Goal: Find specific page/section: Find specific page/section

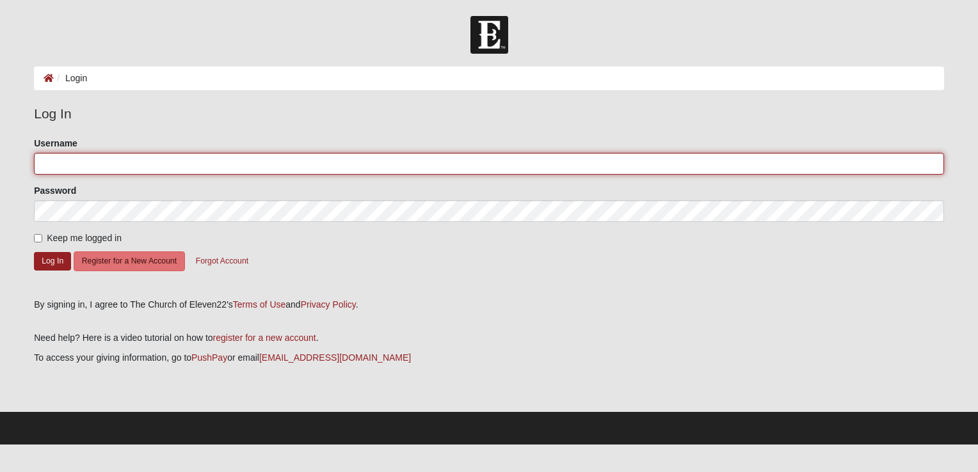
type input "stacy.scott"
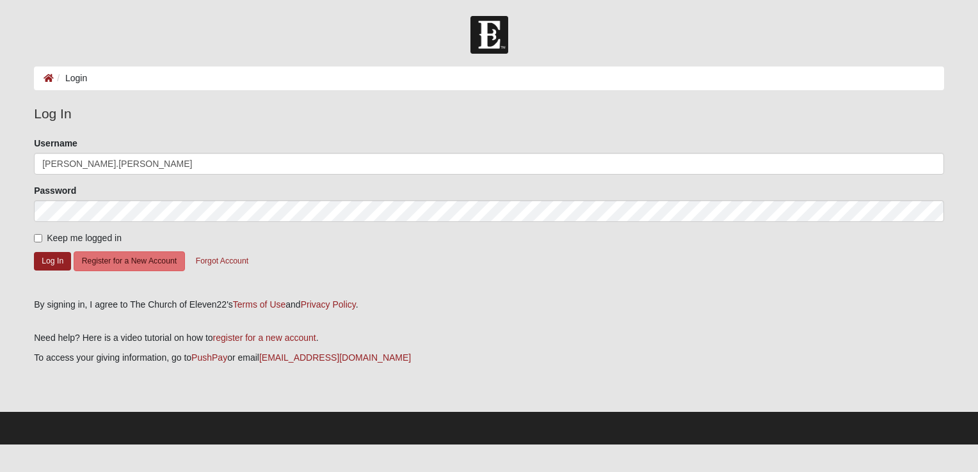
click at [42, 238] on label "Keep me logged in" at bounding box center [78, 238] width 88 height 13
click at [42, 238] on input "Keep me logged in" at bounding box center [38, 238] width 8 height 8
checkbox input "true"
click at [54, 263] on button "Log In" at bounding box center [52, 261] width 37 height 19
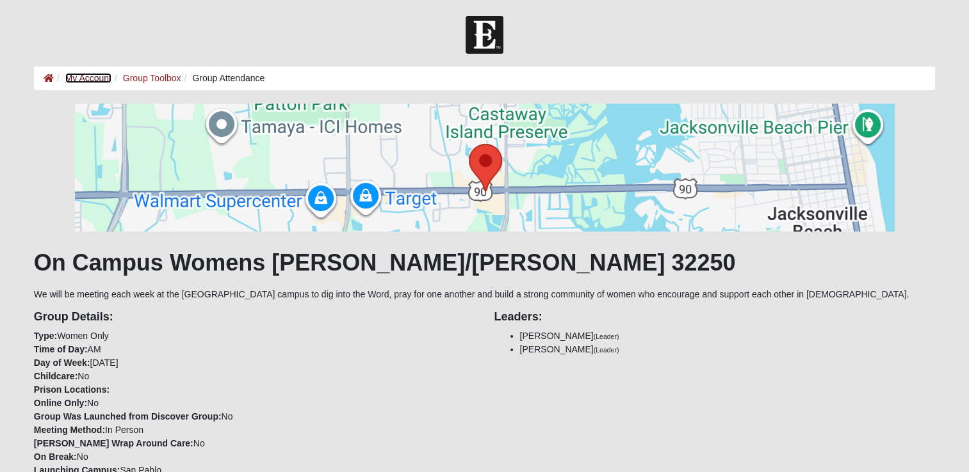
click at [85, 80] on link "My Account" at bounding box center [88, 78] width 46 height 10
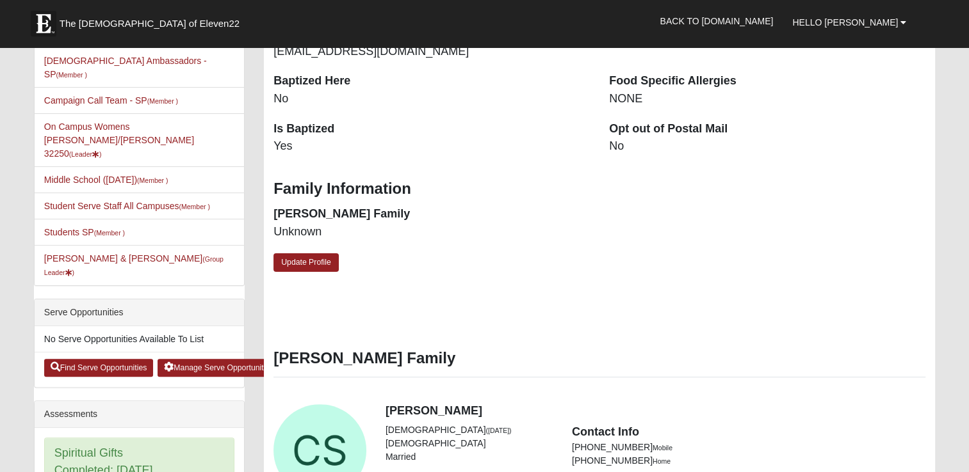
scroll to position [320, 0]
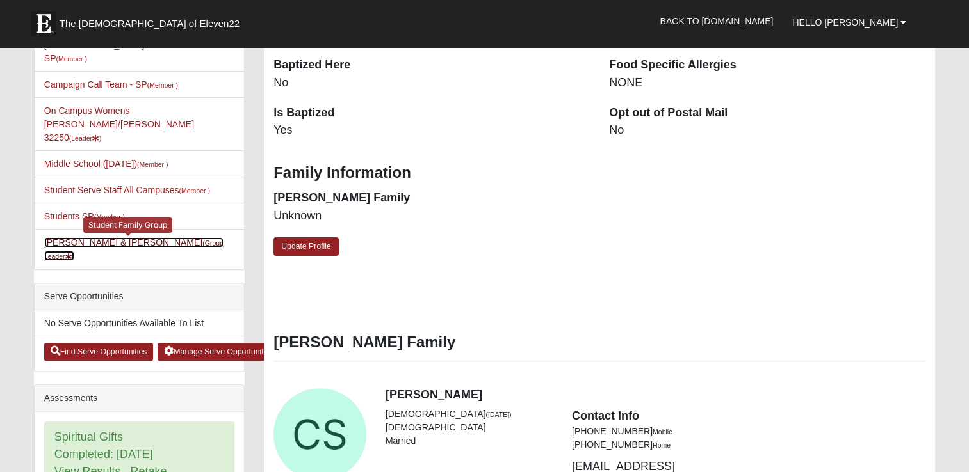
click at [131, 238] on link "Olivia Agnew & Stacy Scott (Group Leader )" at bounding box center [133, 250] width 179 height 24
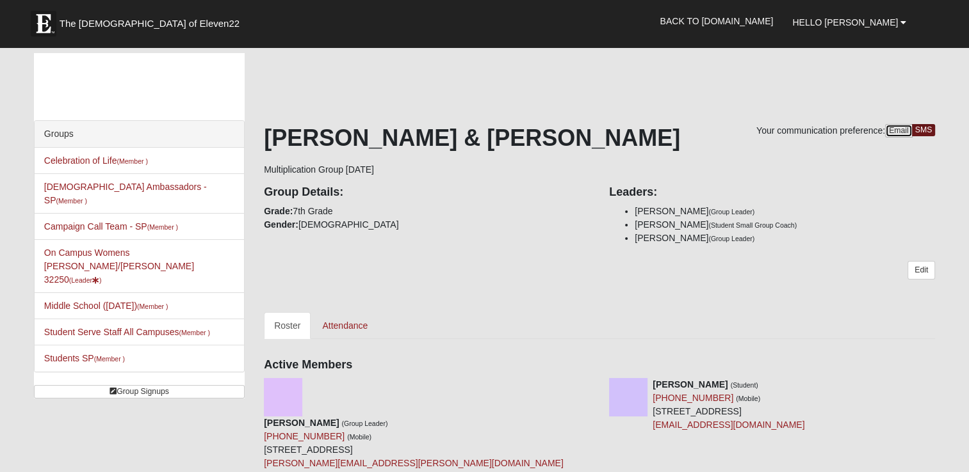
click at [894, 127] on link "Email" at bounding box center [899, 130] width 28 height 13
click at [326, 325] on link "Attendance" at bounding box center [345, 325] width 66 height 27
